Goal: Information Seeking & Learning: Learn about a topic

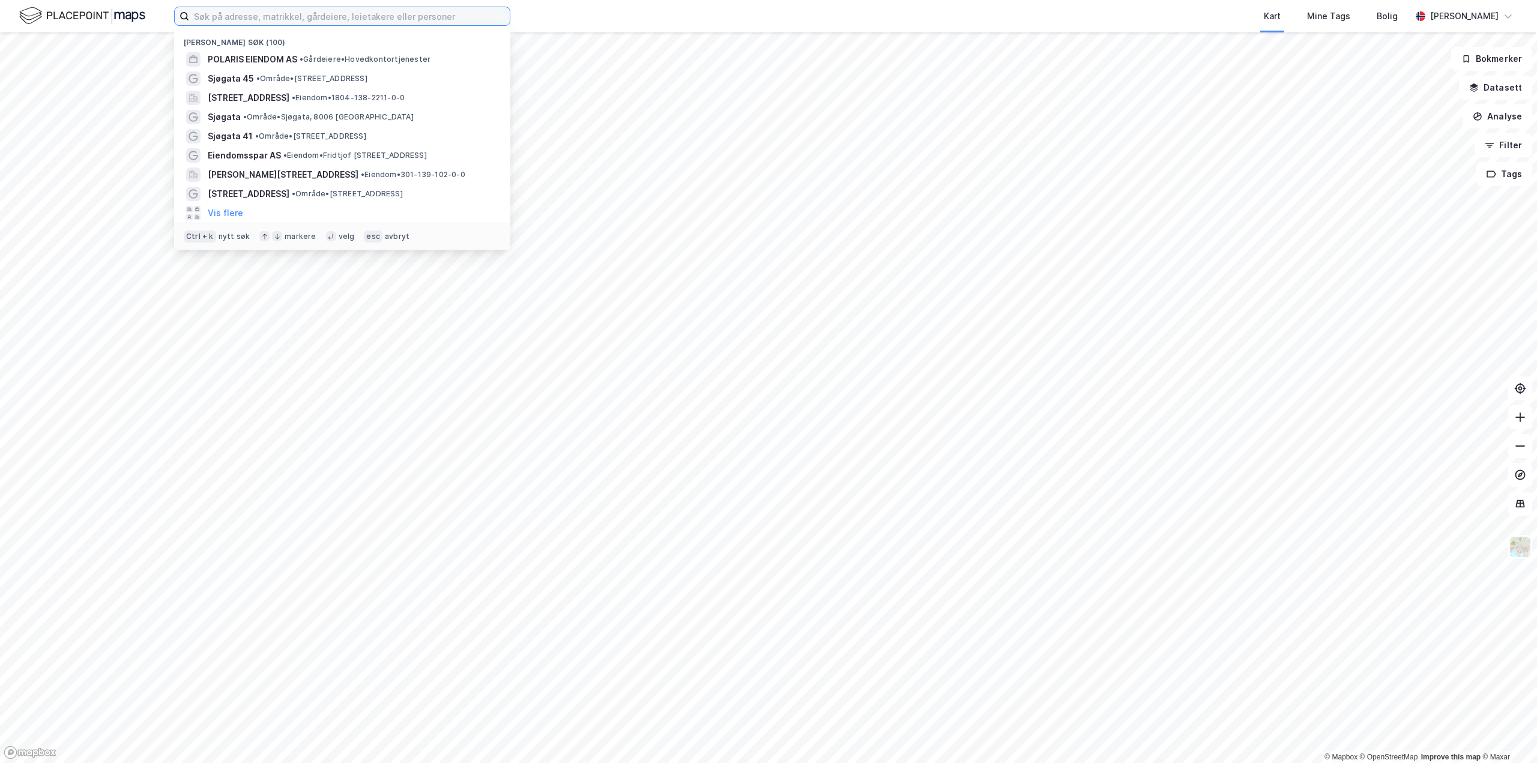
click at [429, 17] on input at bounding box center [349, 16] width 321 height 18
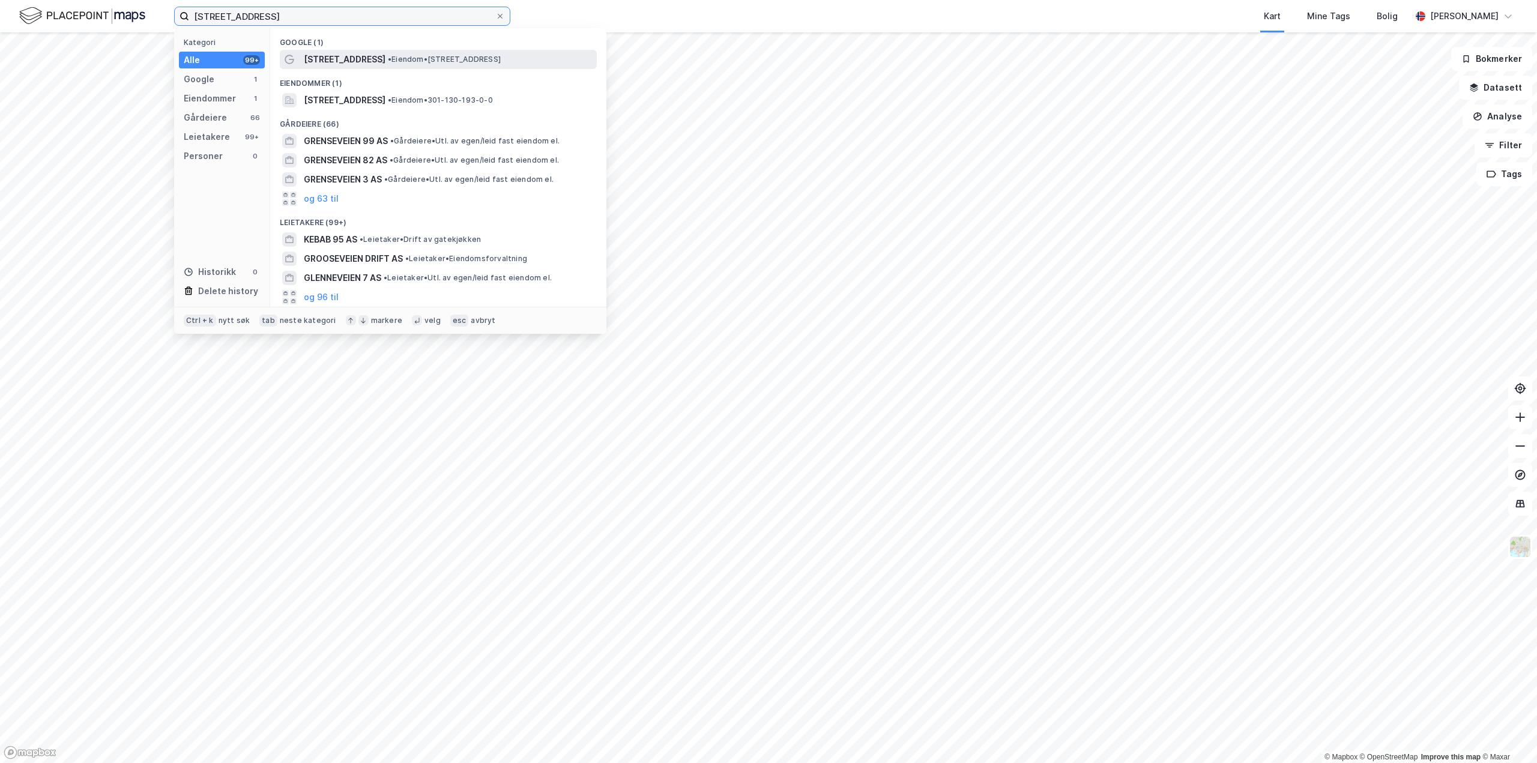
type input "[STREET_ADDRESS]"
click at [388, 59] on span "• Eiendom • [STREET_ADDRESS]" at bounding box center [444, 60] width 113 height 10
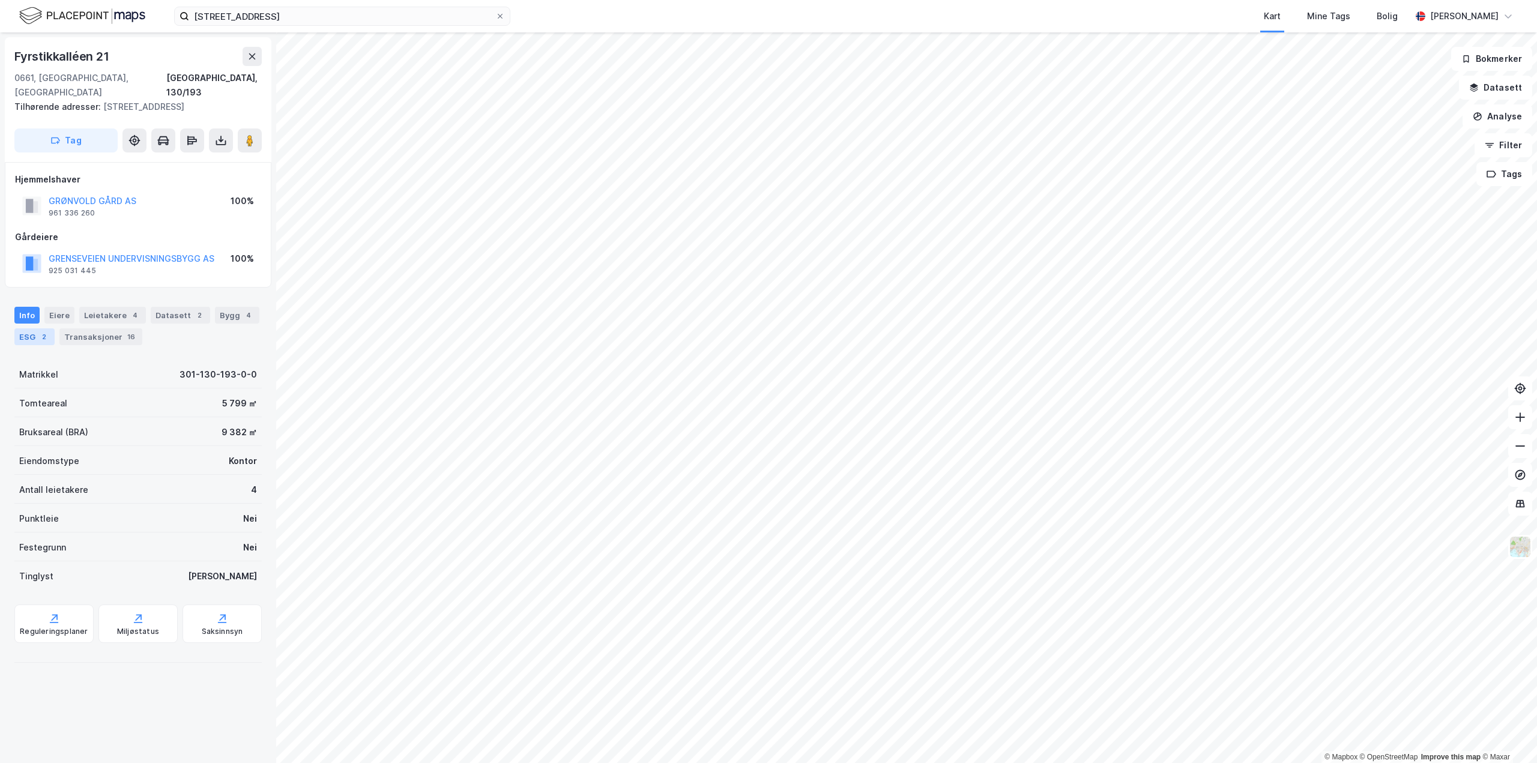
click at [28, 328] on div "ESG 2" at bounding box center [34, 336] width 40 height 17
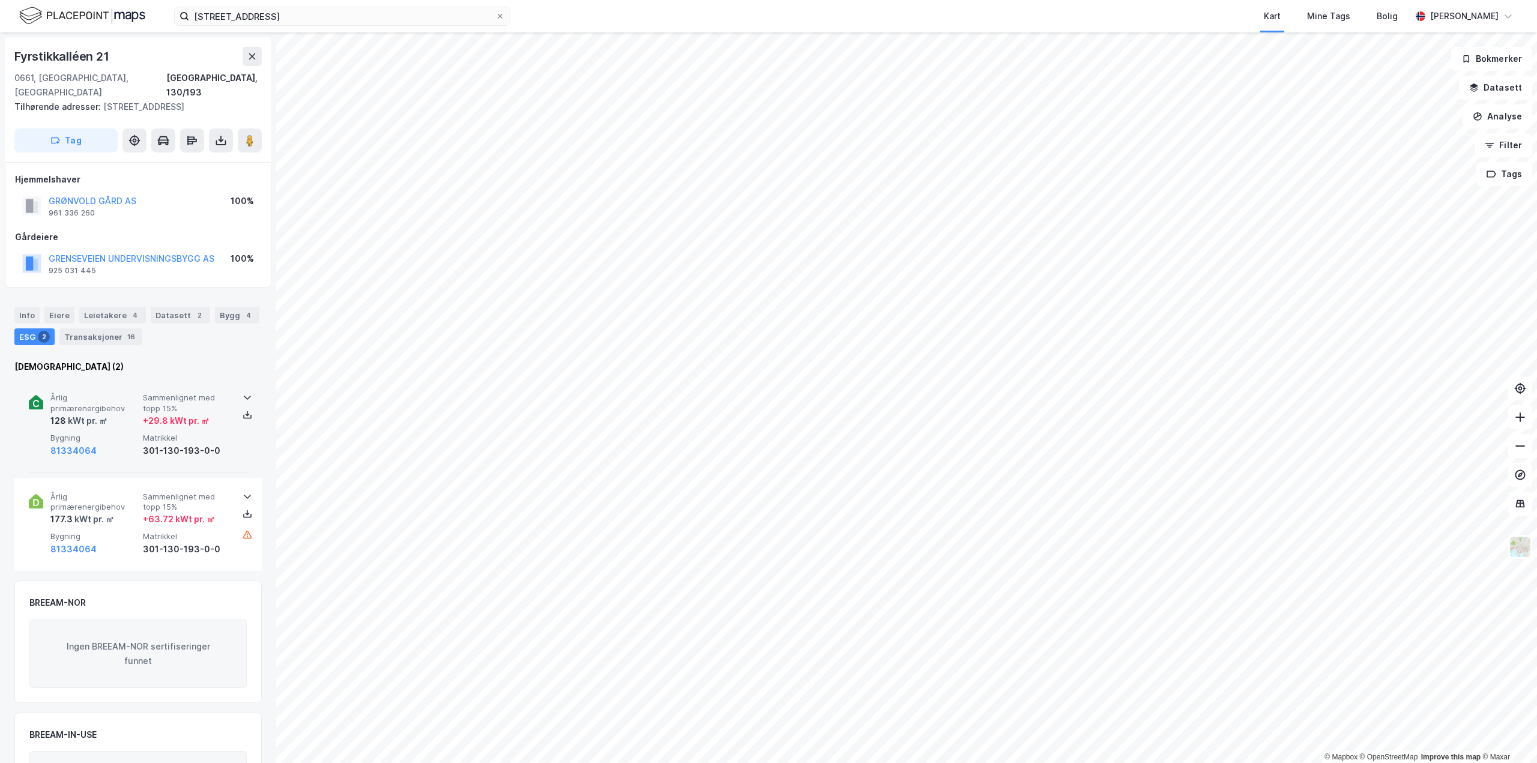
click at [244, 396] on icon at bounding box center [247, 398] width 7 height 4
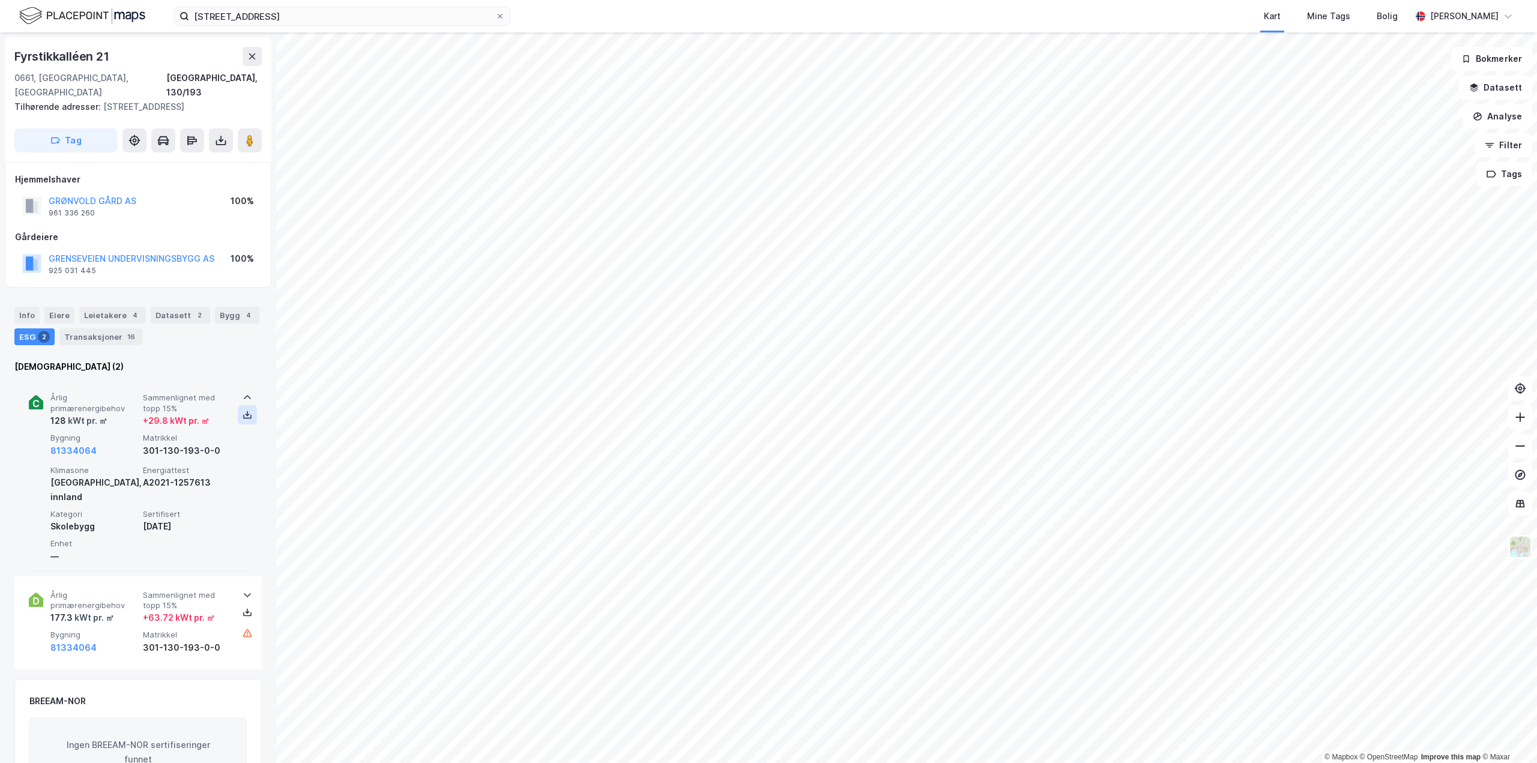
click at [247, 415] on icon at bounding box center [247, 417] width 8 height 4
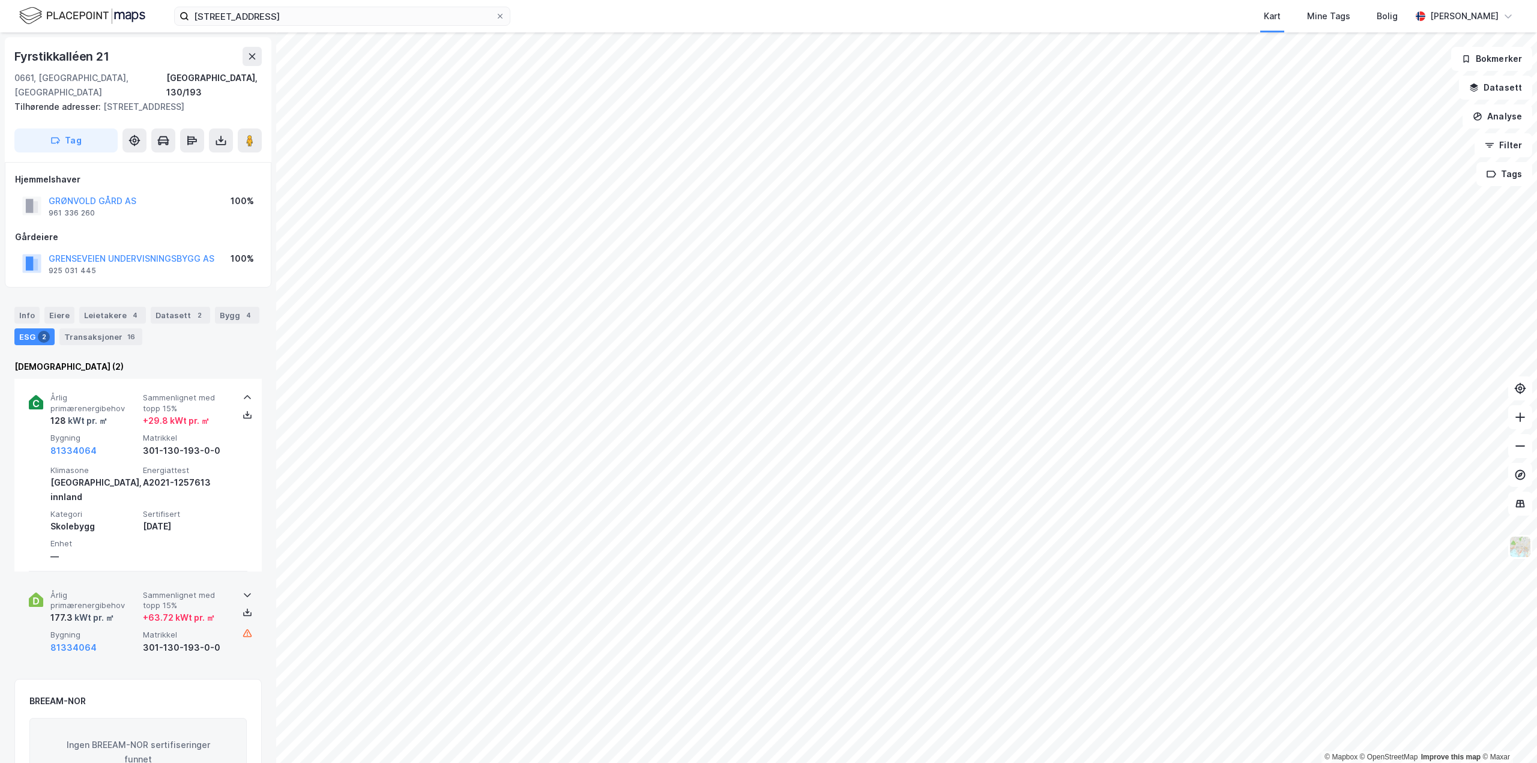
click at [245, 590] on icon at bounding box center [248, 595] width 10 height 10
